Goal: Information Seeking & Learning: Check status

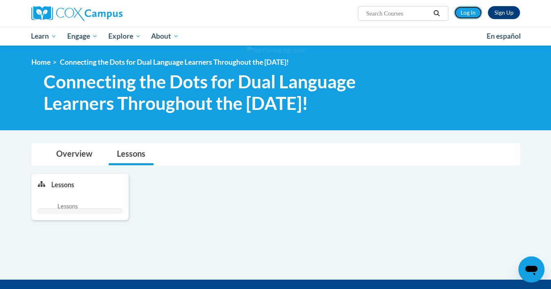
click at [461, 16] on link "Log In" at bounding box center [468, 12] width 28 height 13
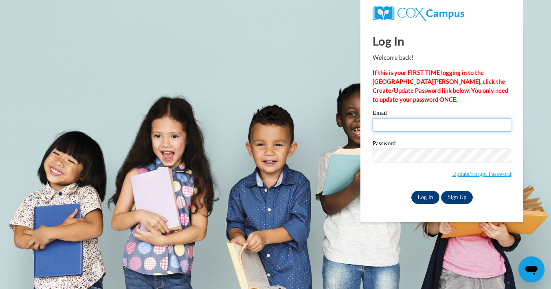
type input "[EMAIL_ADDRESS][DOMAIN_NAME]"
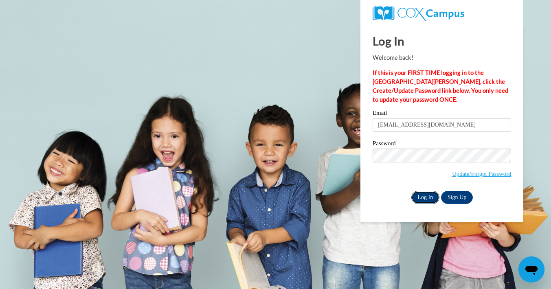
click at [422, 199] on input "Log In" at bounding box center [426, 197] width 29 height 13
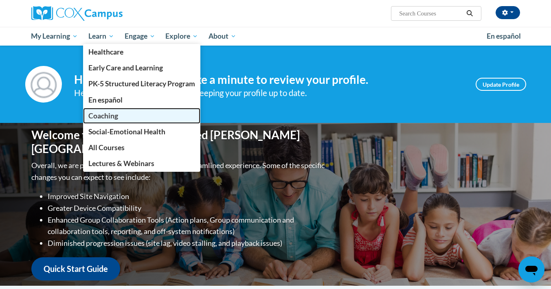
click at [130, 123] on link "Coaching" at bounding box center [141, 116] width 117 height 16
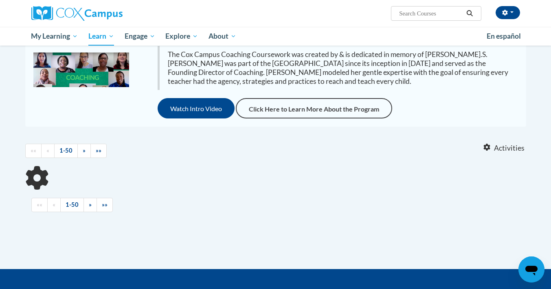
scroll to position [109, 0]
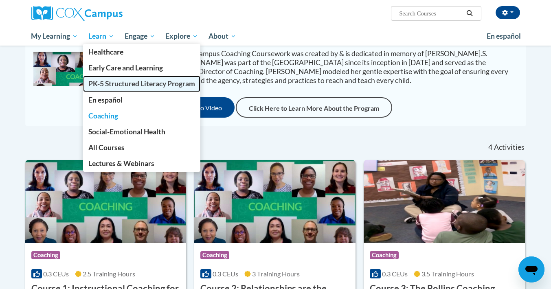
click at [119, 85] on span "PK-5 Structured Literacy Program" at bounding box center [141, 83] width 107 height 9
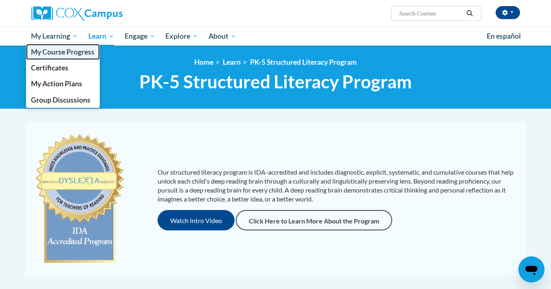
click at [57, 49] on span "My Course Progress" at bounding box center [63, 52] width 64 height 9
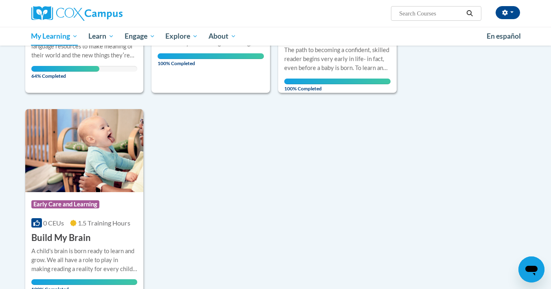
scroll to position [277, 0]
